Goal: Task Accomplishment & Management: Manage account settings

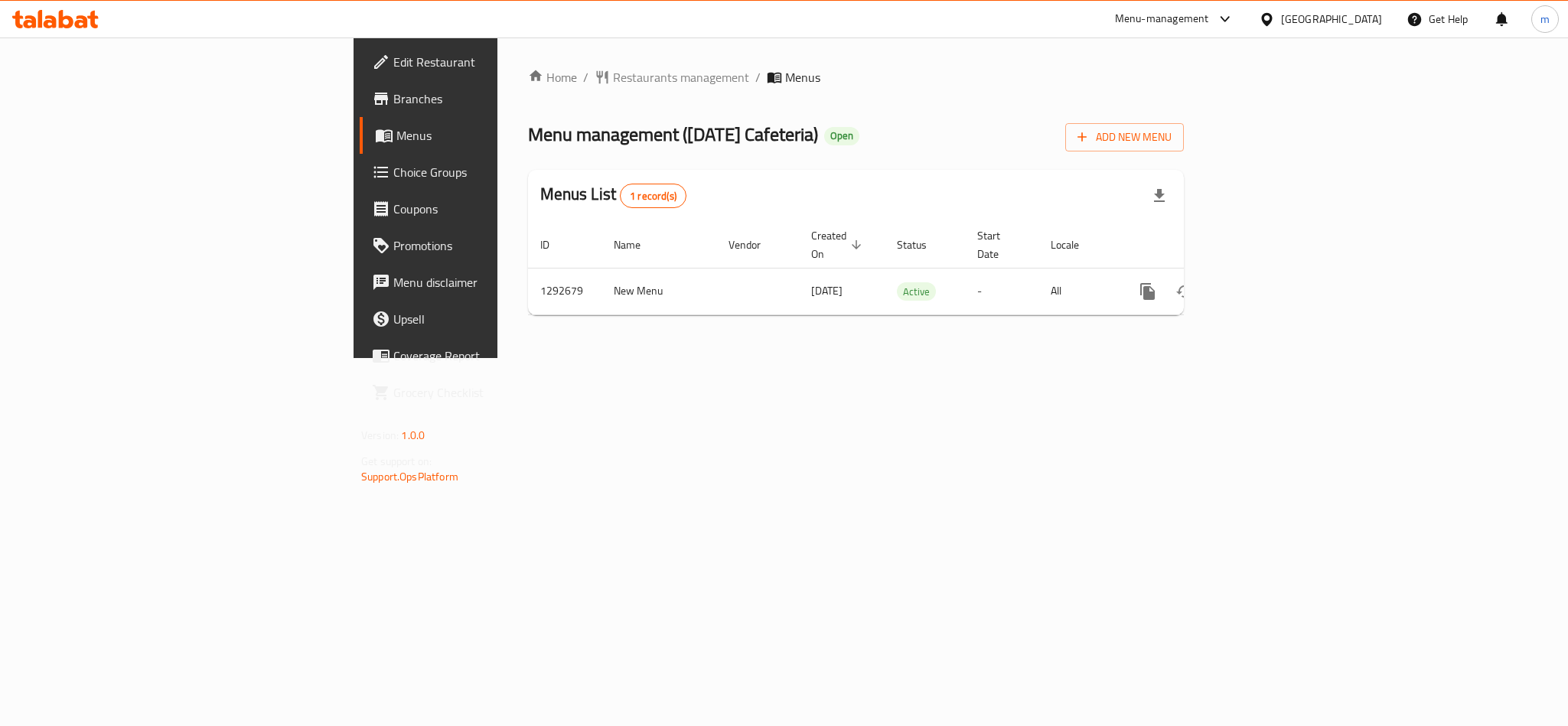
click at [393, 170] on span "Choice Groups" at bounding box center [498, 172] width 210 height 18
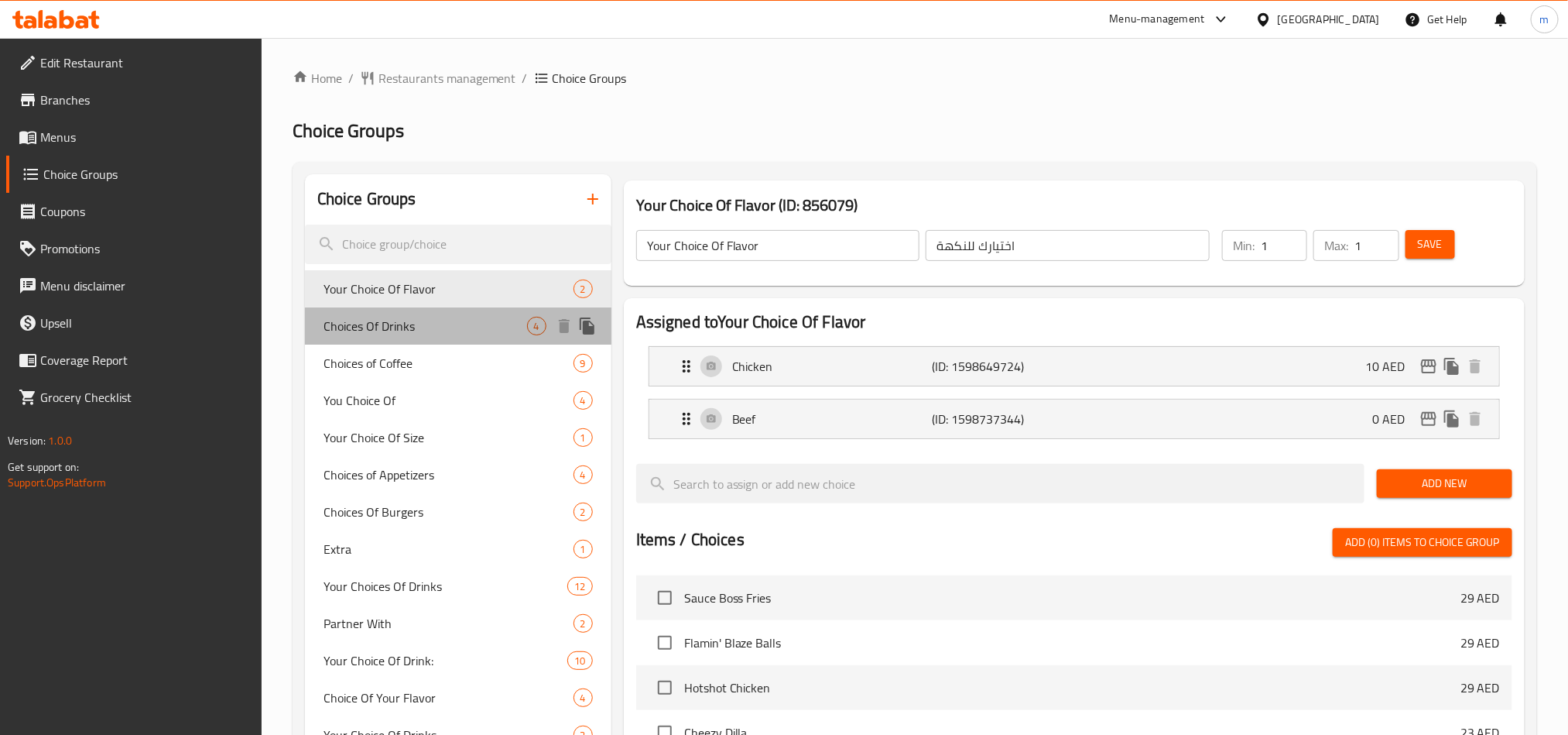
click at [388, 333] on span "Choices Of Drinks" at bounding box center [425, 325] width 204 height 18
type input "Choices Of Drinks"
type input "اختيارات مشروبات"
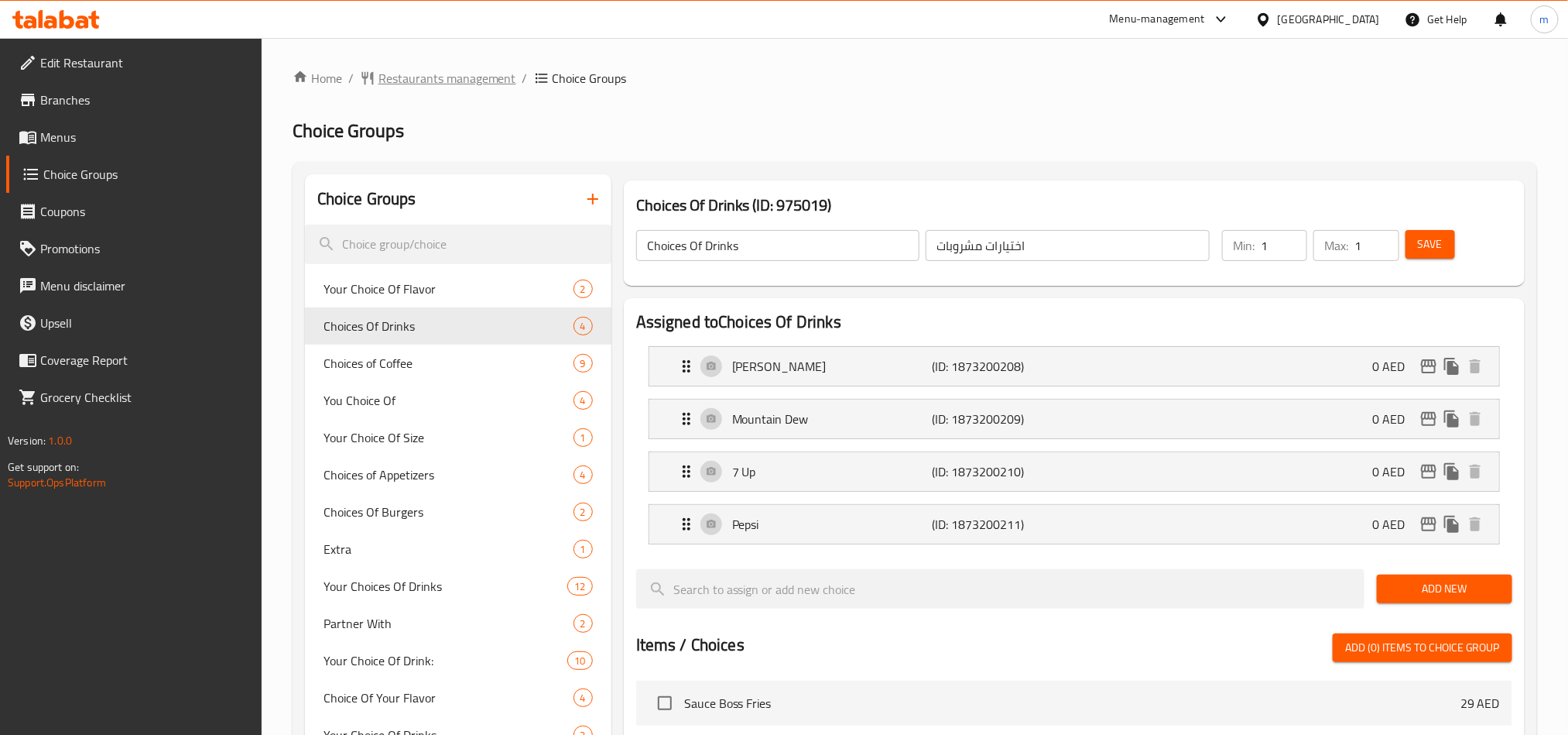
click at [437, 77] on span "Restaurants management" at bounding box center [447, 78] width 138 height 18
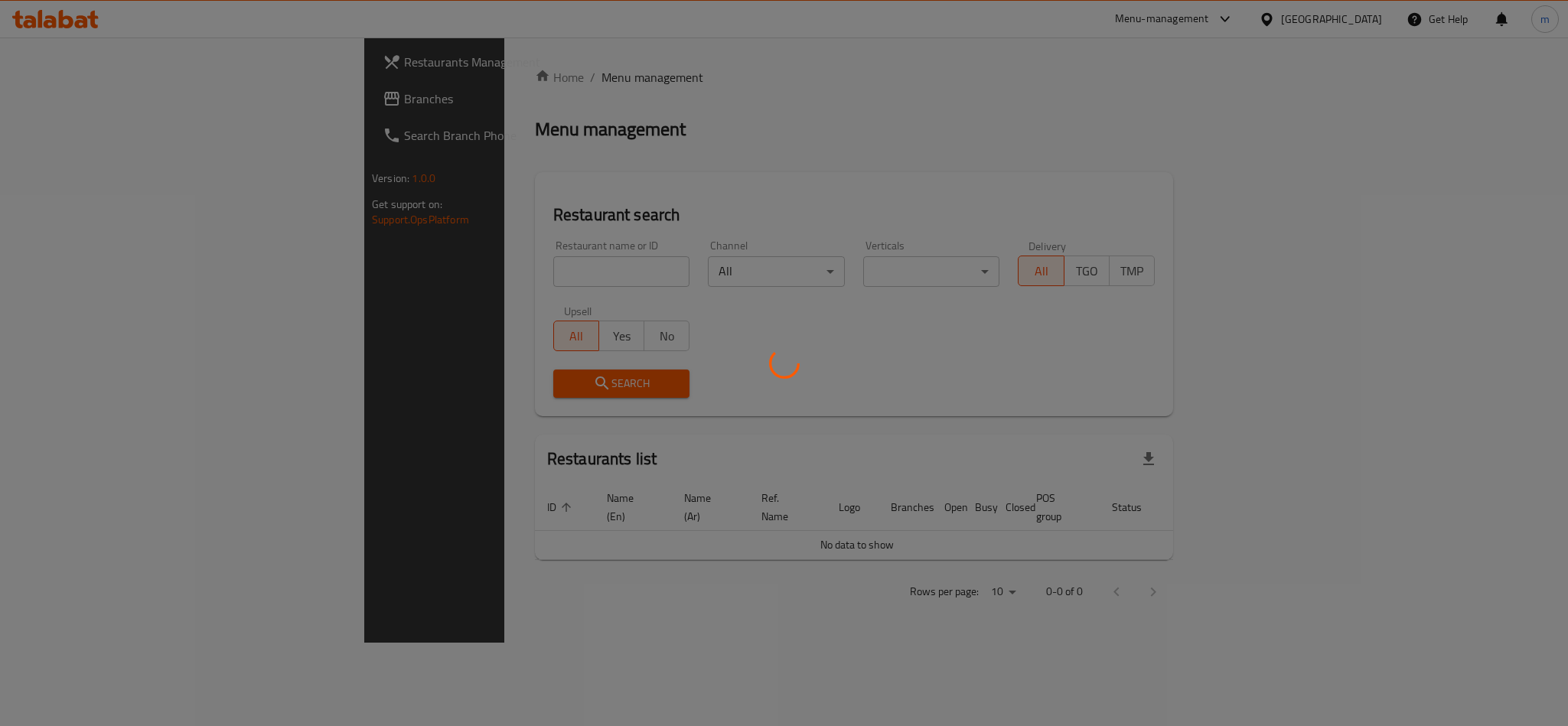
click at [69, 95] on div at bounding box center [784, 363] width 1568 height 726
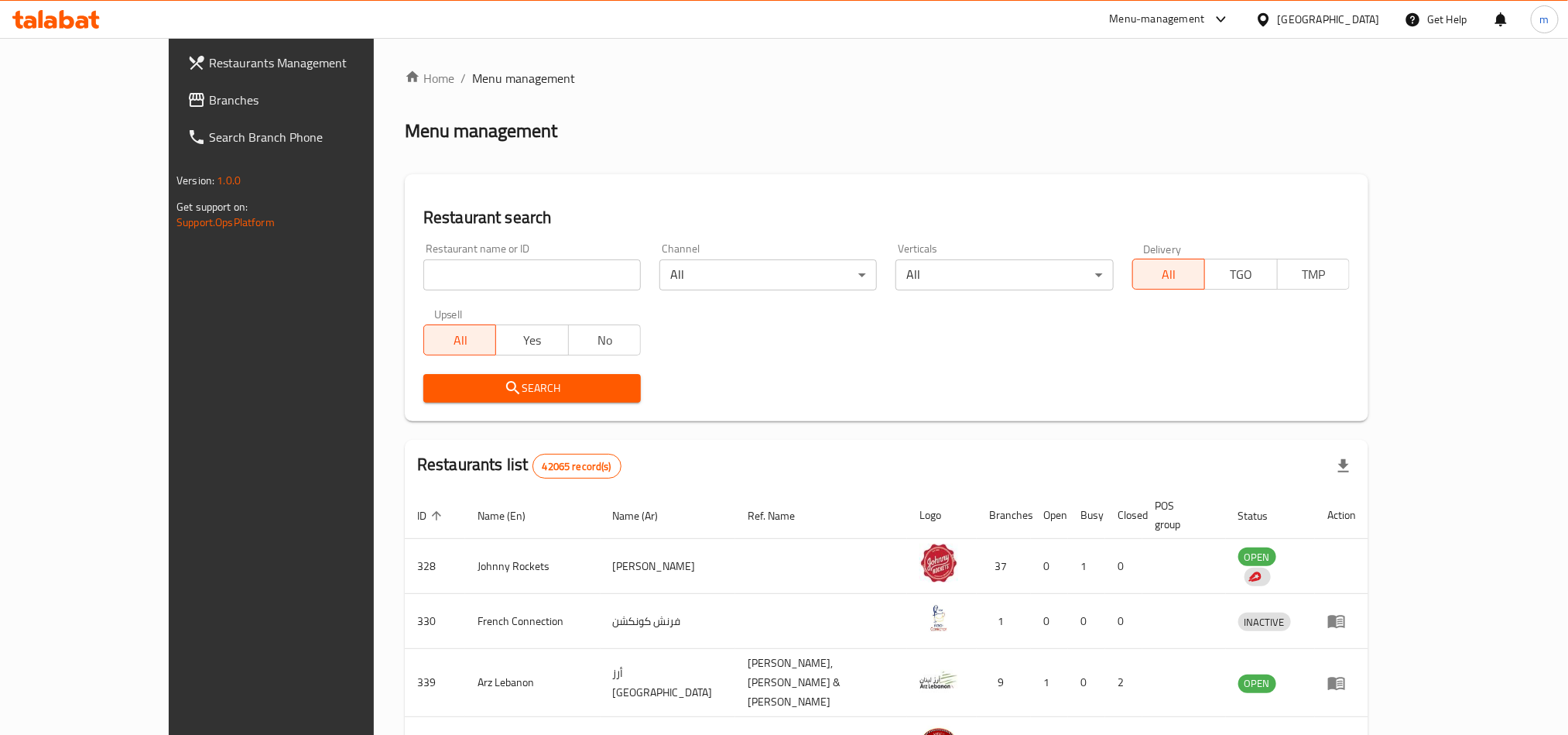
click at [175, 86] on link "Branches" at bounding box center [302, 100] width 255 height 37
